Goal: Complete application form

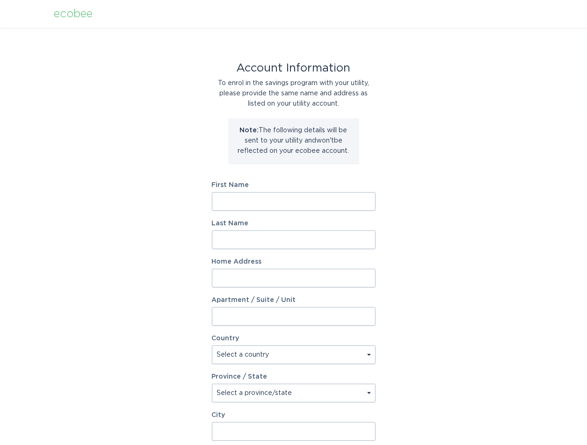
click at [320, 201] on input "First Name" at bounding box center [294, 201] width 164 height 19
type input "[PERSON_NAME]"
type input "[STREET_ADDRESS]"
type input "Birmingham"
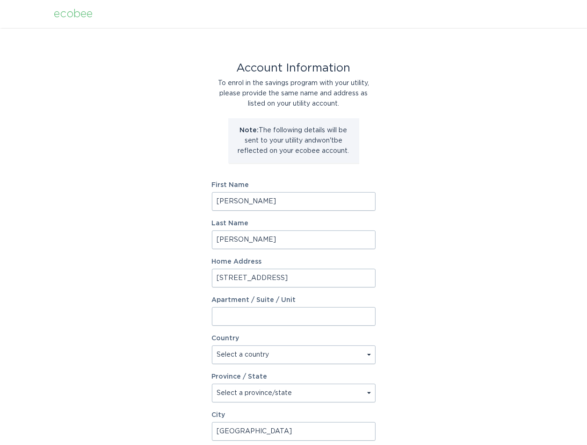
type input "48009"
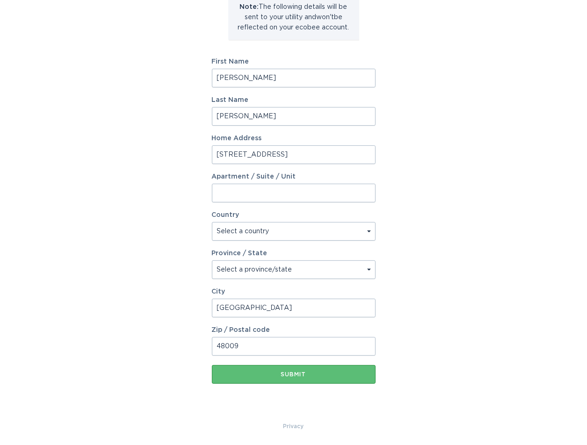
click at [291, 229] on select "Select a country Canada USA" at bounding box center [294, 231] width 164 height 19
select select "US"
click at [212, 222] on select "Select a country Canada USA" at bounding box center [294, 231] width 164 height 19
click at [288, 272] on select "Select a province/state Alabama Alaska American Samoa Arizona Arkansas Californ…" at bounding box center [294, 270] width 164 height 19
select select "MI"
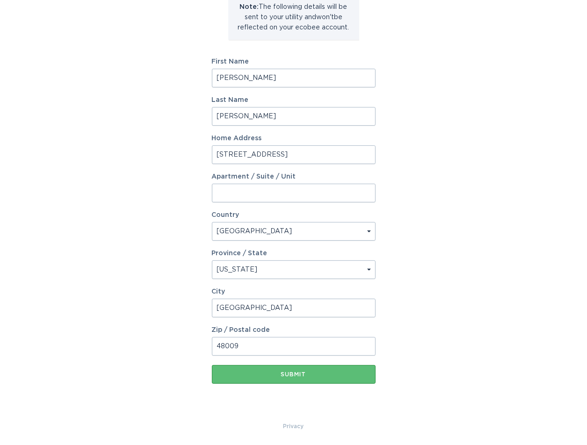
click at [212, 261] on select "Select a province/state Alabama Alaska American Samoa Arizona Arkansas Californ…" at bounding box center [294, 270] width 164 height 19
click at [298, 376] on div "Submit" at bounding box center [294, 375] width 154 height 6
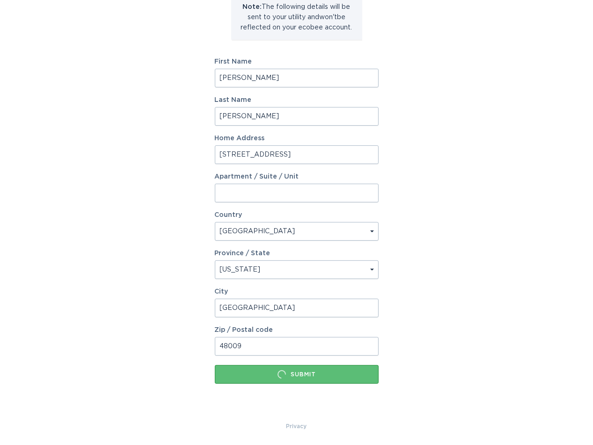
scroll to position [0, 0]
